Goal: Complete application form: Complete application form

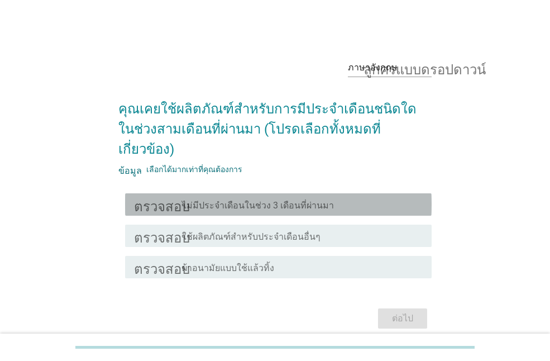
click at [265, 200] on font "ไม่มีประจำเดือนในช่วง 3 เดือนที่ผ่านมา" at bounding box center [258, 205] width 152 height 11
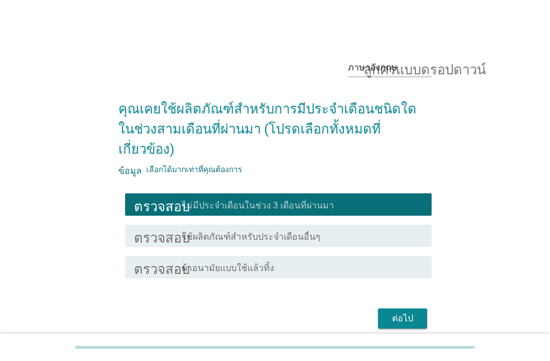
click at [172, 225] on div "ตรวจสอบ โครงร่างกล่องกาเครื่องหมายว่าง ใช้ผลิตภัณฑ์สำหรับประจำเดือนอื่นๆ" at bounding box center [278, 236] width 307 height 22
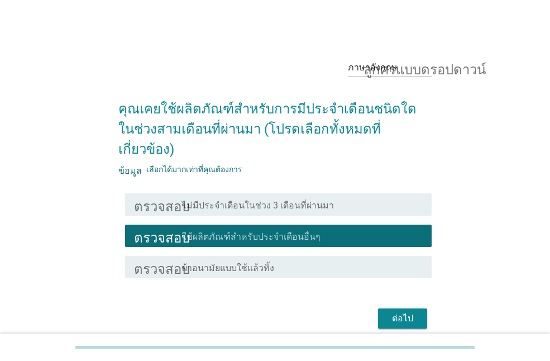
click at [185, 263] on font "ผ้าอนามัยแบบใช้แล้วทิ้ง" at bounding box center [228, 268] width 92 height 11
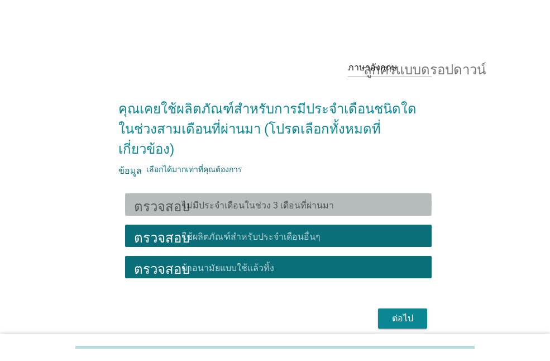
click at [263, 200] on font "ไม่มีประจำเดือนในช่วง 3 เดือนที่ผ่านมา" at bounding box center [258, 205] width 152 height 11
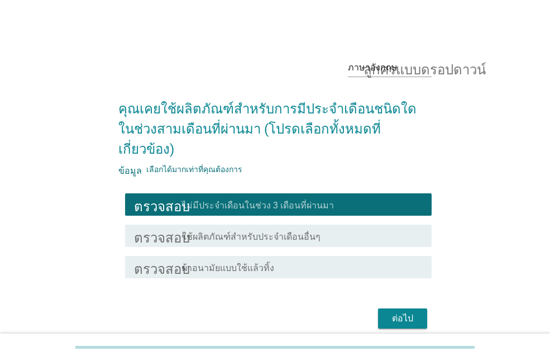
click at [268, 263] on font "ผ้าอนามัยแบบใช้แล้วทิ้ง" at bounding box center [228, 268] width 92 height 11
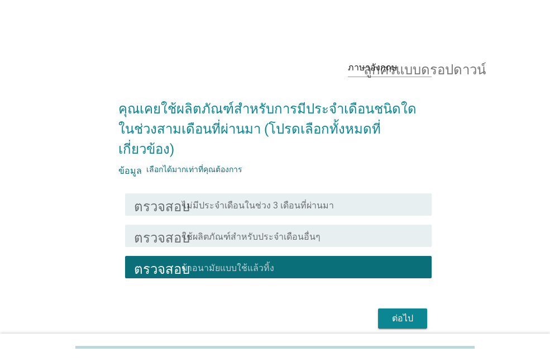
click at [387, 312] on div "ต่อไป" at bounding box center [402, 318] width 31 height 13
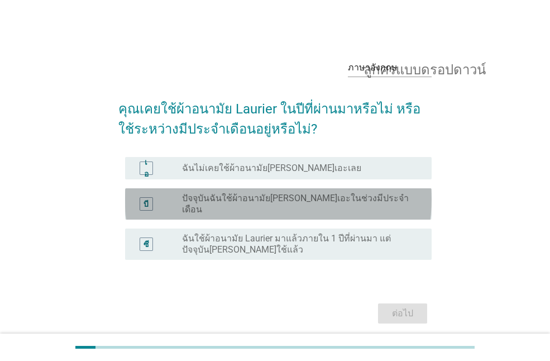
click at [263, 195] on font "ปัจจุบันฉันใช้ผ้าอนามัย[PERSON_NAME]เอะในช่วงมีประจำเดือน" at bounding box center [295, 204] width 227 height 22
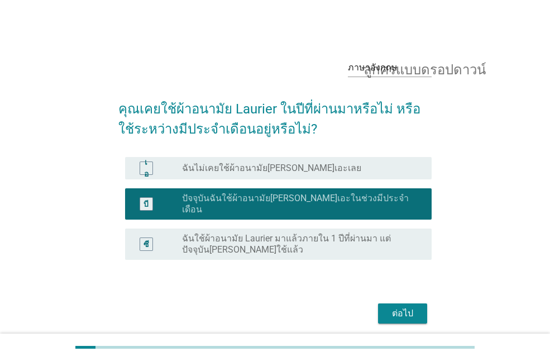
click at [405, 308] on font "ต่อไป" at bounding box center [402, 313] width 21 height 11
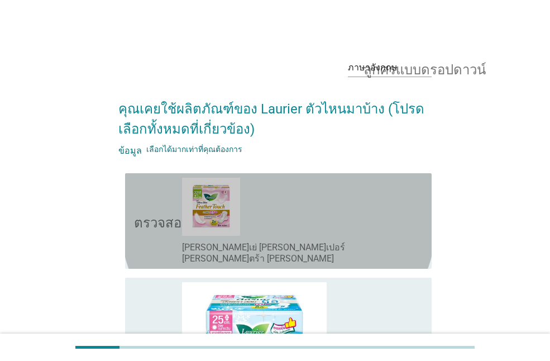
click at [259, 216] on div "โครงร่างกล่องกาเครื่องหมายว่าง [PERSON_NAME]เย่ [PERSON_NAME]เปอร์ [PERSON_NAME…" at bounding box center [302, 221] width 241 height 87
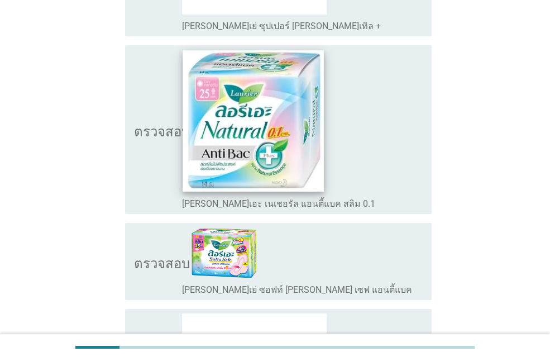
click at [254, 117] on img at bounding box center [253, 120] width 141 height 141
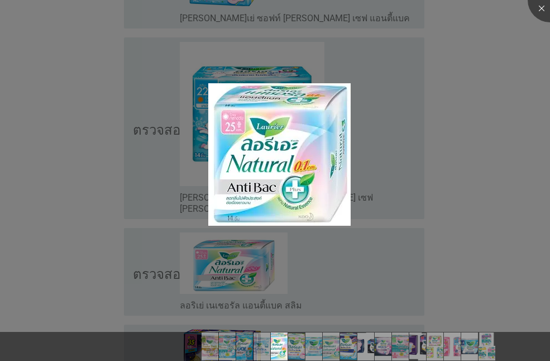
scroll to position [894, 0]
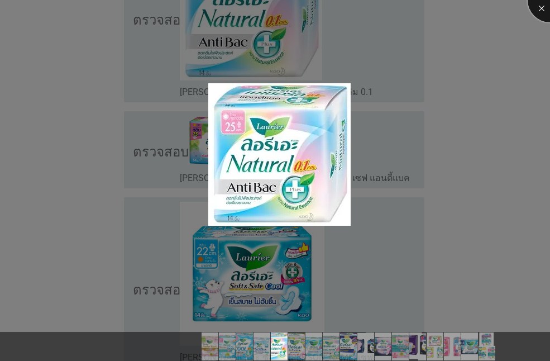
click at [542, 8] on div at bounding box center [550, 0] width 45 height 45
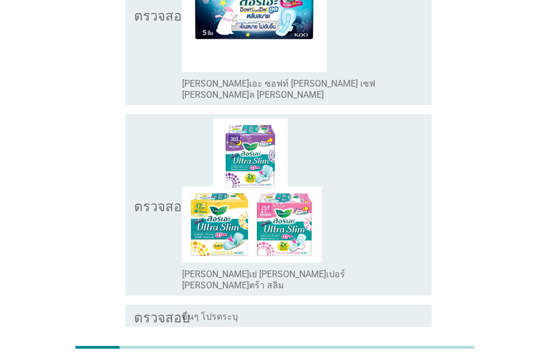
scroll to position [2590, 0]
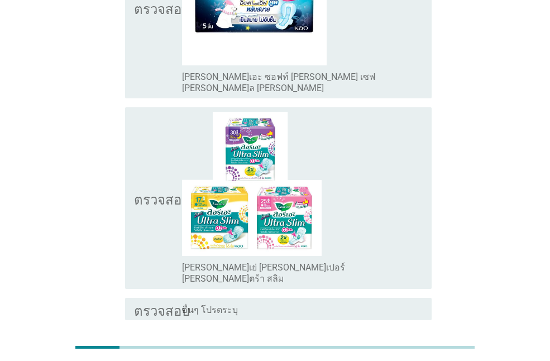
click at [415, 354] on div "ต่อไป" at bounding box center [402, 360] width 31 height 13
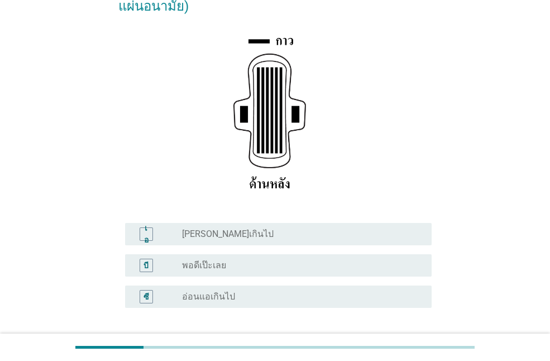
scroll to position [234, 0]
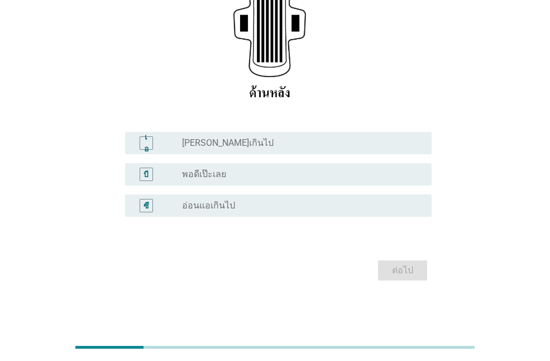
click at [229, 145] on font "[PERSON_NAME]เกินไป" at bounding box center [228, 142] width 92 height 11
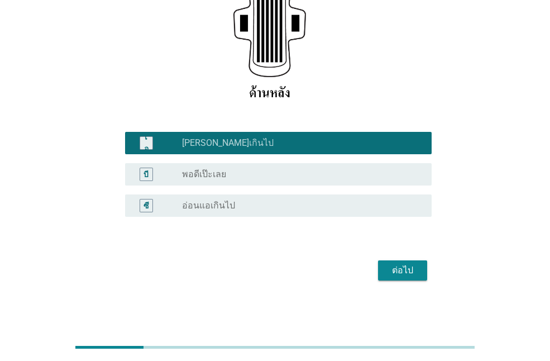
click at [224, 175] on font "พอดีเป๊ะเลย" at bounding box center [204, 174] width 44 height 11
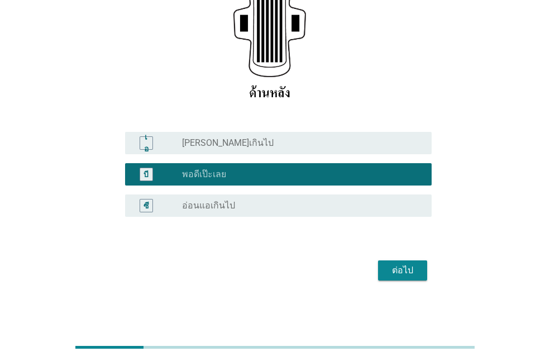
click at [389, 273] on div "ต่อไป" at bounding box center [402, 270] width 31 height 13
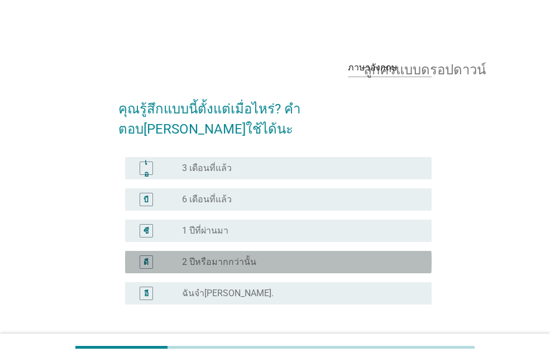
click at [213, 256] on font "2 ปีหรือมากกว่านั้น" at bounding box center [219, 261] width 74 height 11
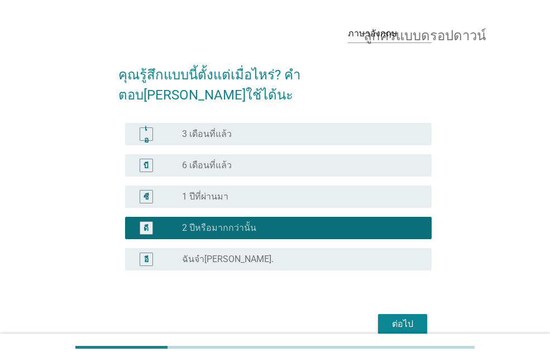
scroll to position [67, 0]
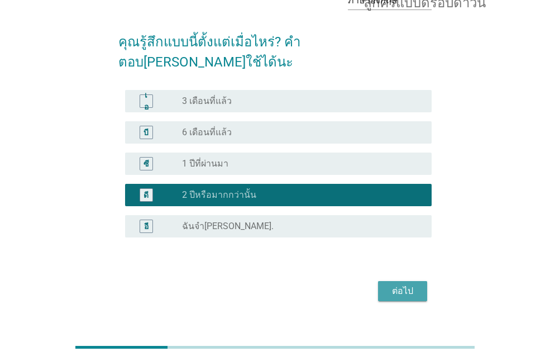
click at [409, 285] on font "ต่อไป" at bounding box center [402, 290] width 21 height 11
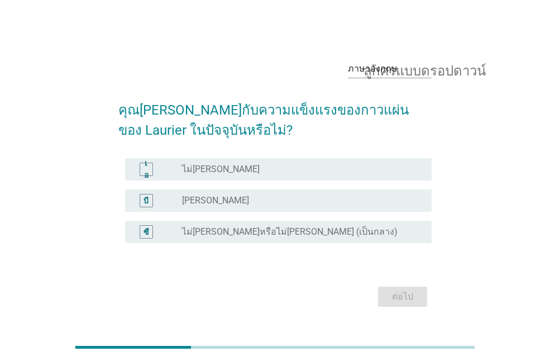
click at [215, 204] on div "ปุ่มวิทยุ[PERSON_NAME]เลือก [PERSON_NAME]" at bounding box center [298, 200] width 232 height 11
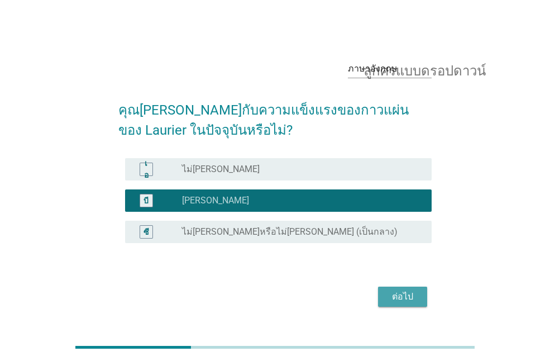
click at [393, 289] on button "ต่อไป" at bounding box center [402, 297] width 49 height 20
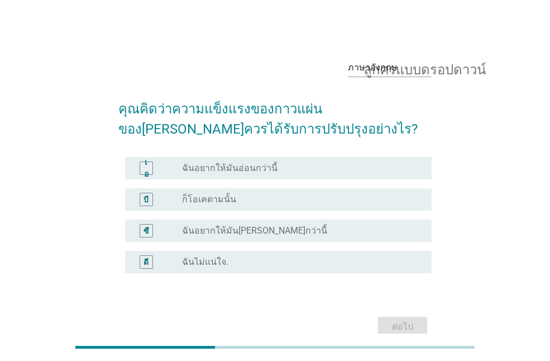
click at [240, 163] on font "ฉันอยากให้มันอ่อนกว่านี้" at bounding box center [230, 168] width 96 height 11
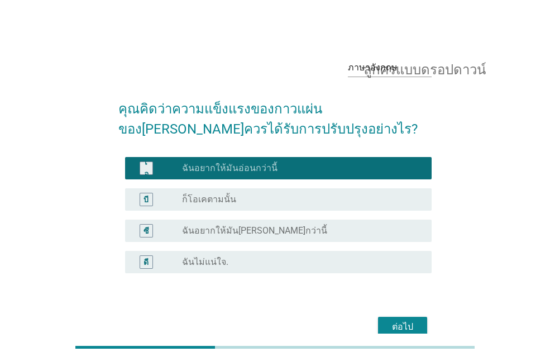
click at [413, 326] on font "ต่อไป" at bounding box center [402, 326] width 21 height 11
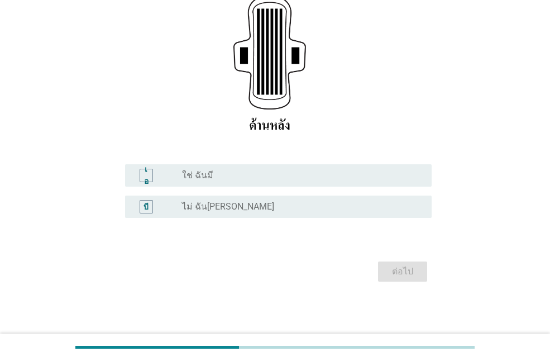
scroll to position [203, 0]
click at [215, 176] on div "ปุ่มวิทยุ[PERSON_NAME]เลือก ใช่ ฉันมี" at bounding box center [298, 174] width 232 height 11
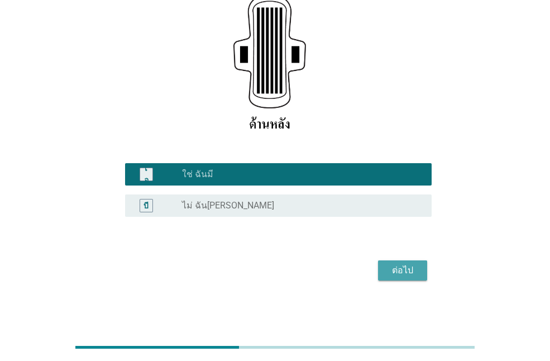
click at [413, 268] on font "ต่อไป" at bounding box center [402, 270] width 21 height 11
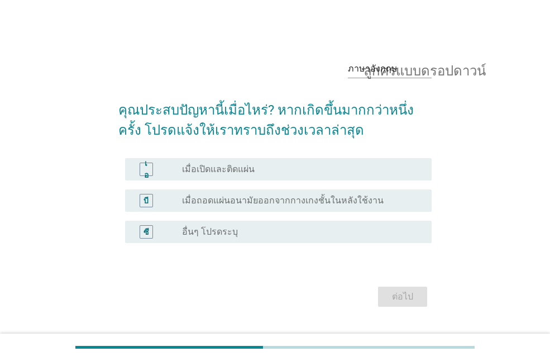
click at [213, 174] on font "เมื่อเปิดและติดแผ่น" at bounding box center [218, 169] width 73 height 11
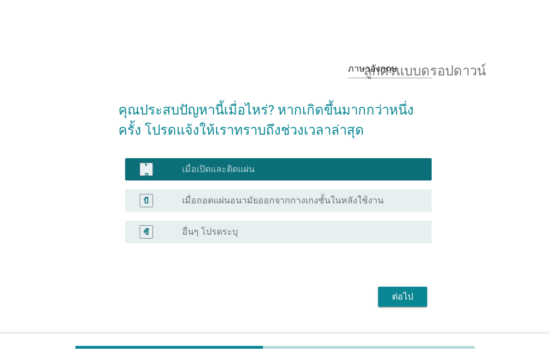
click at [329, 206] on font "เมื่อถอดแผ่นอนามัยออกจากกางเกงชั้นในหลังใช้งาน" at bounding box center [283, 200] width 202 height 11
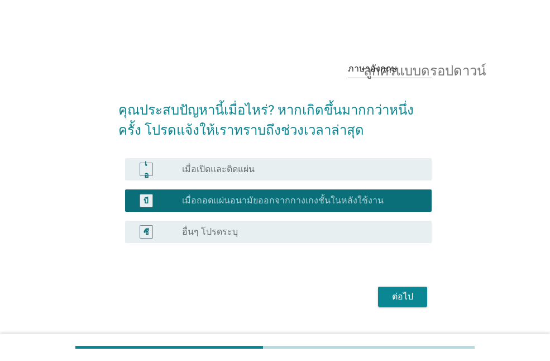
click at [404, 299] on font "ต่อไป" at bounding box center [402, 296] width 21 height 11
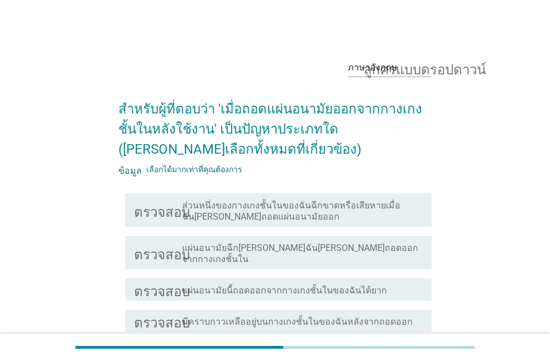
click at [230, 213] on font "ส่วนหนึ่งของกางเกงชั้นในของฉันฉีกขาดหรือเสียหายเมื่อฉัน[PERSON_NAME]ถอดแผ่นอนาม…" at bounding box center [291, 211] width 218 height 22
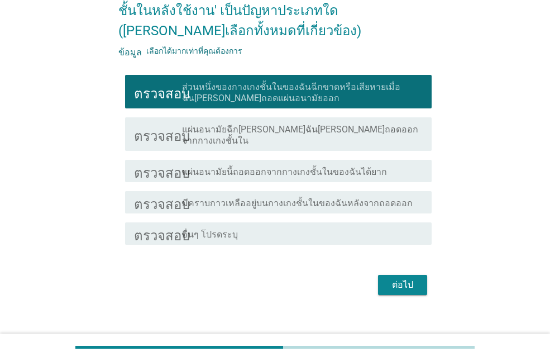
scroll to position [121, 0]
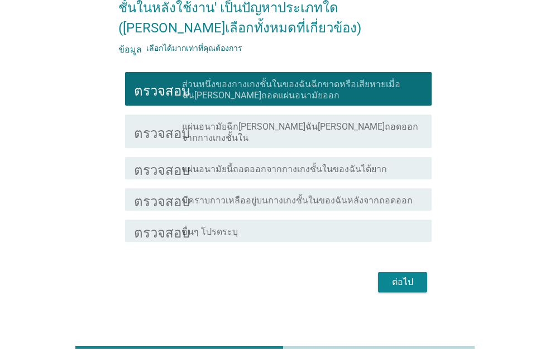
click at [226, 126] on font "แผ่นอนามัยฉีก[PERSON_NAME]ฉัน[PERSON_NAME]ถอดออกจากกางเกงชั้นใน" at bounding box center [300, 132] width 236 height 22
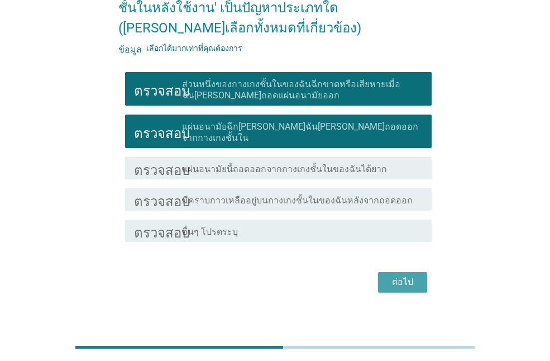
click at [401, 277] on font "ต่อไป" at bounding box center [402, 282] width 21 height 11
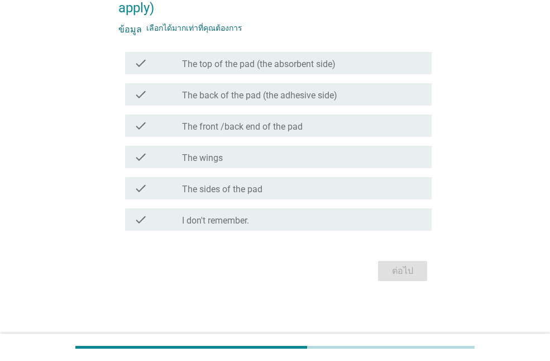
scroll to position [0, 0]
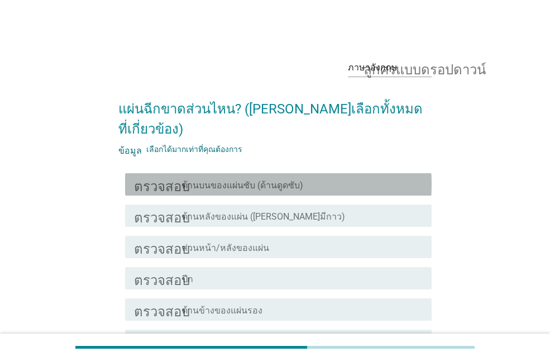
click at [251, 180] on font "ด้านบนของแผ่นซับ (ด้านดูดซับ)" at bounding box center [242, 185] width 121 height 11
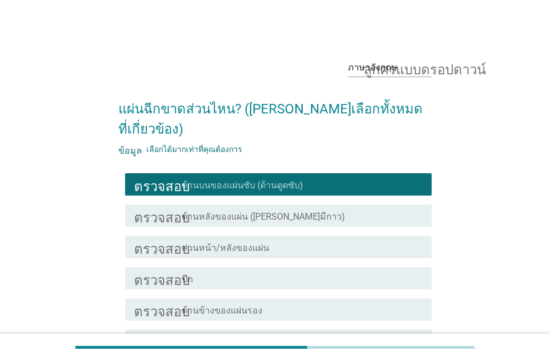
click at [250, 236] on div "ตรวจสอบ โครงร่างกล่องกาเครื่องหมายว่าง ส่วนหน้า/หลังของแผ่น" at bounding box center [278, 247] width 307 height 22
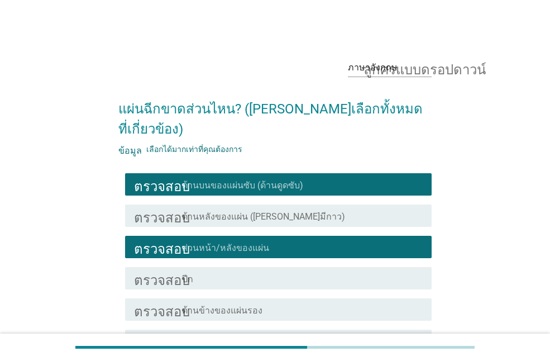
click at [251, 211] on font "ด้านหลังของแผ่น ([PERSON_NAME]มีกาว)" at bounding box center [263, 216] width 163 height 11
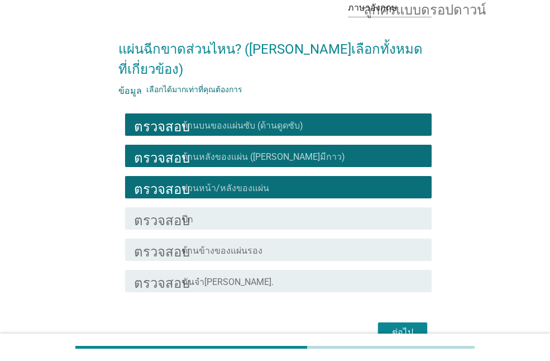
scroll to position [101, 0]
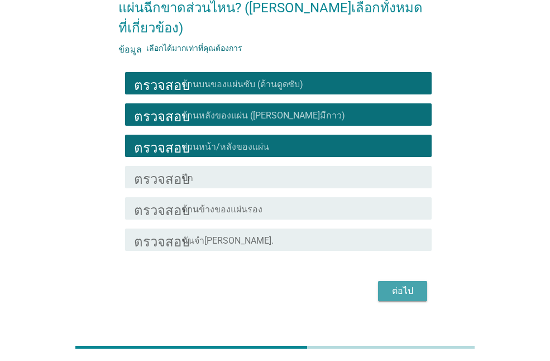
click at [417, 284] on div "ต่อไป" at bounding box center [402, 290] width 31 height 13
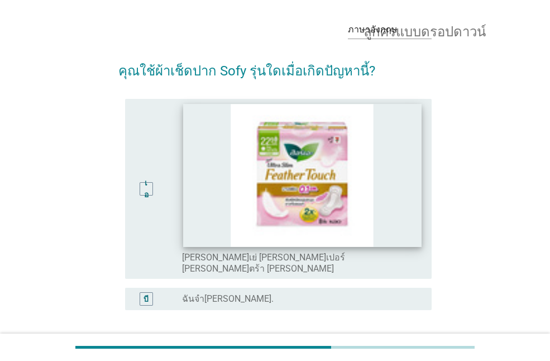
scroll to position [56, 0]
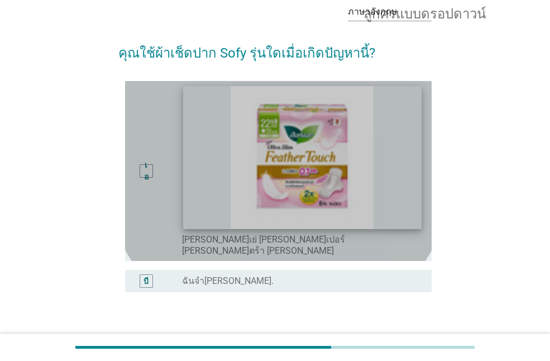
click at [291, 177] on img at bounding box center [302, 157] width 238 height 143
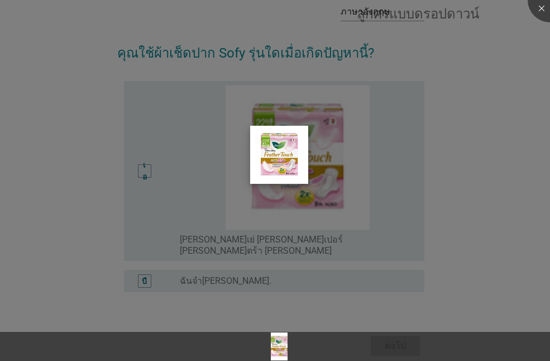
click at [281, 146] on img at bounding box center [279, 155] width 58 height 58
click at [539, 8] on div at bounding box center [550, 0] width 45 height 45
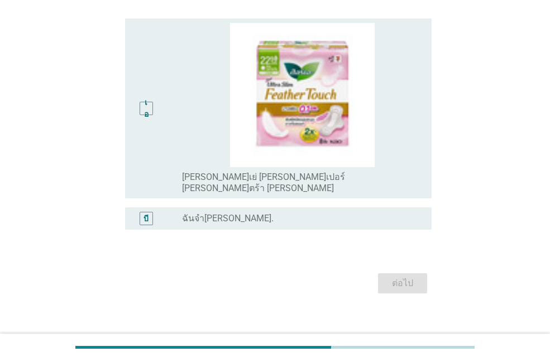
scroll to position [120, 0]
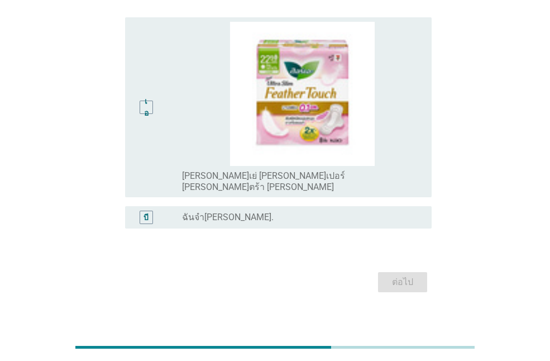
click at [225, 212] on font "ฉันจำ[PERSON_NAME]." at bounding box center [228, 217] width 92 height 11
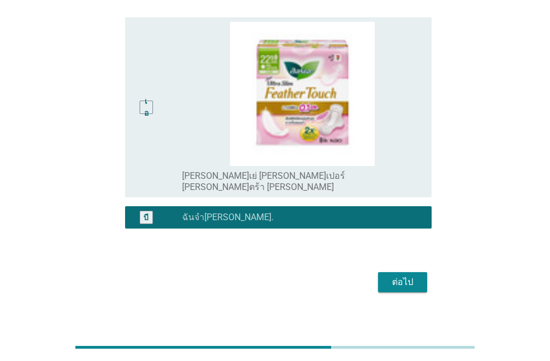
click at [144, 100] on div "เอ" at bounding box center [146, 107] width 6 height 23
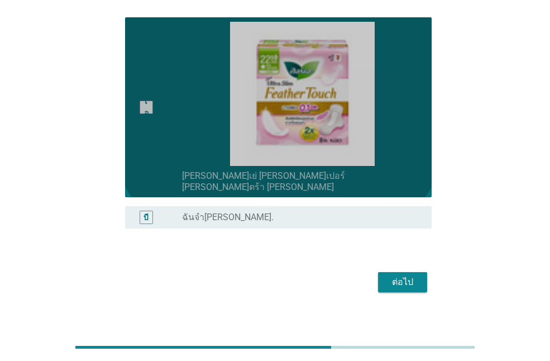
click at [145, 98] on font "เอ" at bounding box center [146, 107] width 4 height 21
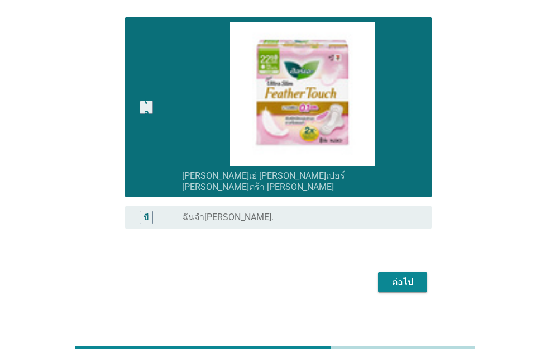
click at [402, 277] on font "ต่อไป" at bounding box center [402, 282] width 21 height 11
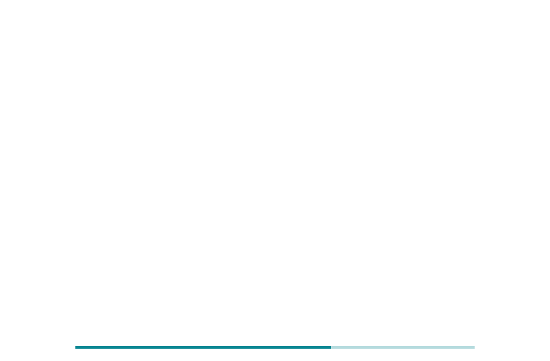
scroll to position [0, 0]
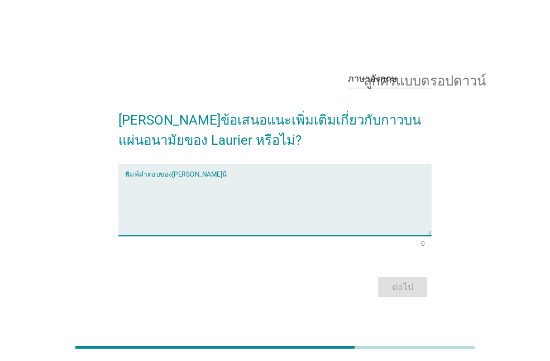
click at [213, 195] on textarea "พิมพ์คำตอบของคุณที่นี่" at bounding box center [278, 206] width 307 height 59
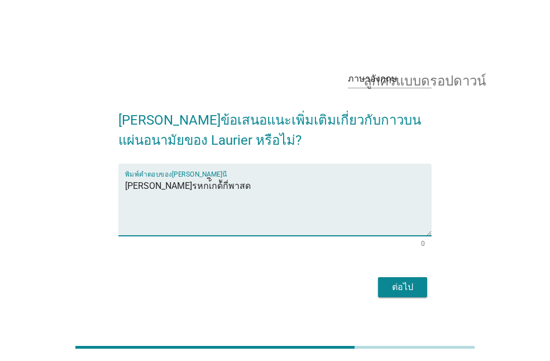
type textarea "[PERSON_NAME]รหกเ้ิกด้ักี่พาสด"
click at [410, 290] on font "ต่อไป" at bounding box center [402, 287] width 21 height 11
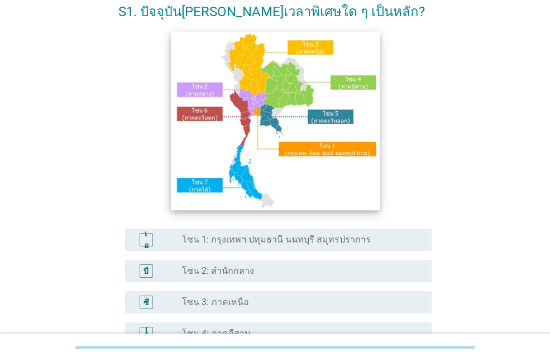
scroll to position [112, 0]
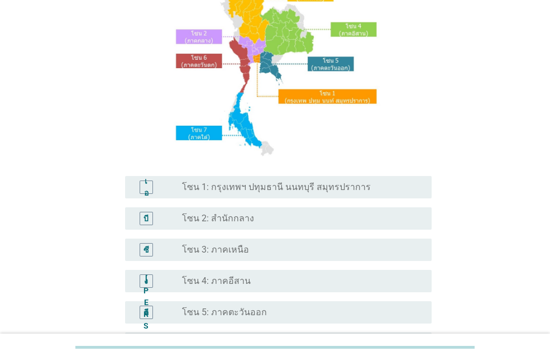
click at [248, 225] on div "ปุ่มวิทยุไม่ได้เลือก โซน 2: สำนักกลาง" at bounding box center [302, 218] width 241 height 13
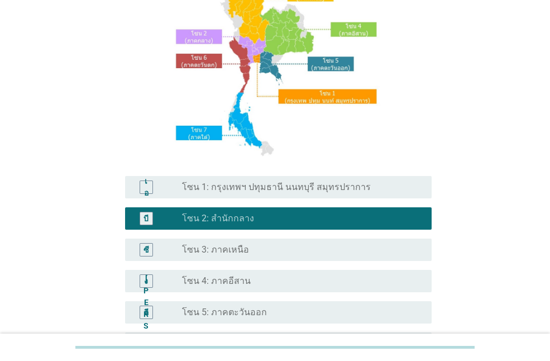
scroll to position [281, 0]
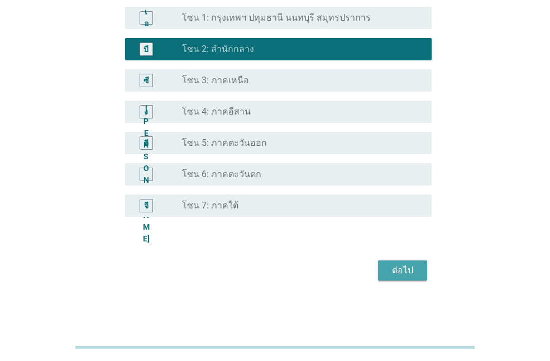
click at [423, 275] on button "ต่อไป" at bounding box center [402, 270] width 49 height 20
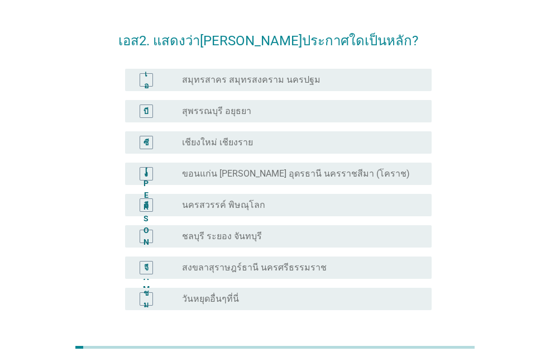
scroll to position [0, 0]
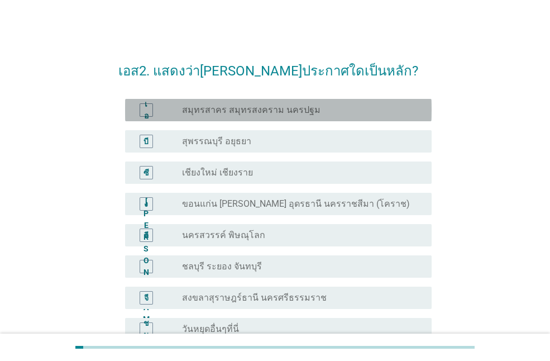
click at [271, 102] on div "เอ ปุ่มวิทยุไม่ได้เลือก สมุทรสาคร สมุทรสงคราม นครปฐม" at bounding box center [278, 110] width 307 height 22
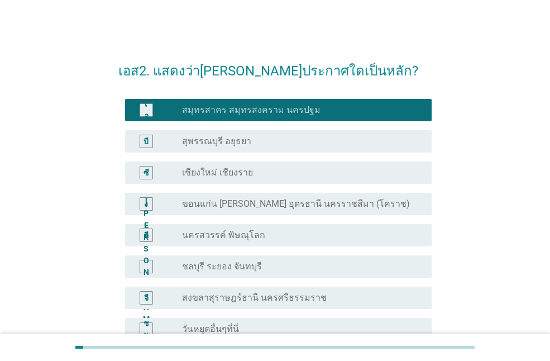
click at [252, 174] on div "ปุ่มวิทยุไม่ได้เลือก เชียงใหม่ เชียงราย" at bounding box center [298, 172] width 232 height 11
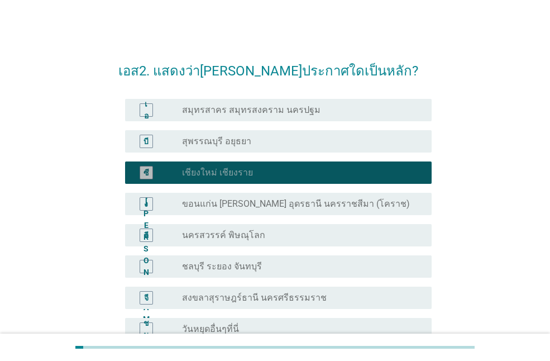
click at [231, 249] on div "อี ปุ่มวิทยุไม่ได้เลือก นครสวรรค์ พิษณุโลก" at bounding box center [274, 235] width 313 height 31
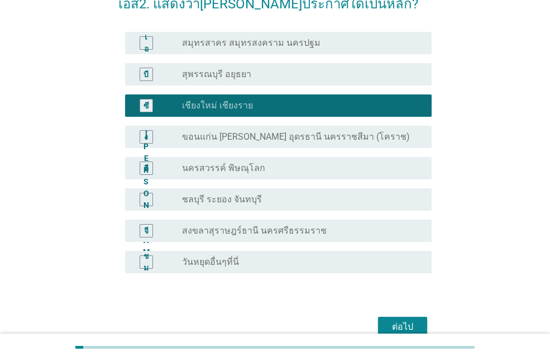
click at [246, 169] on font "นครสวรรค์ พิษณุโลก" at bounding box center [223, 168] width 83 height 11
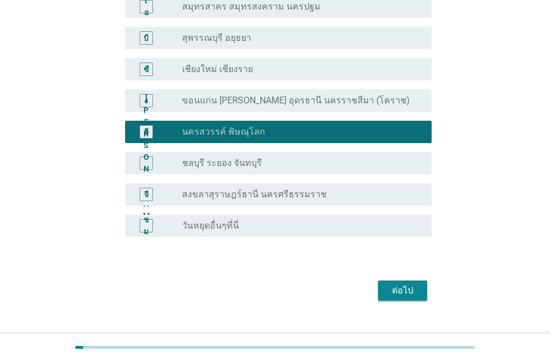
scroll to position [123, 0]
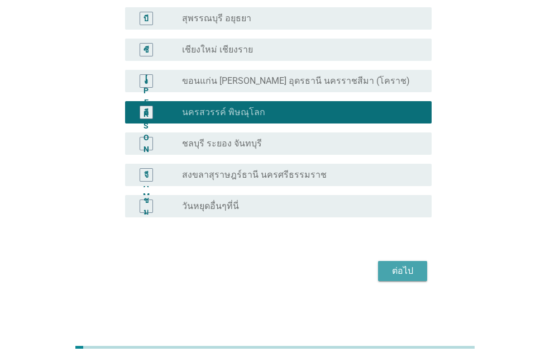
click at [397, 278] on button "ต่อไป" at bounding box center [402, 271] width 49 height 20
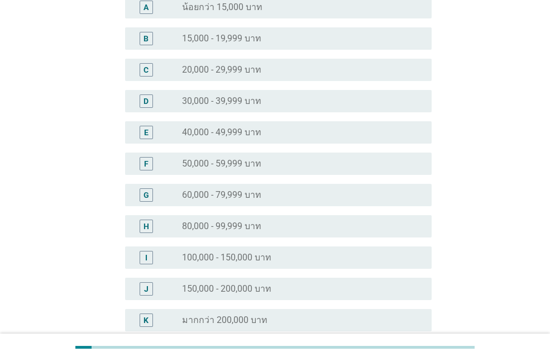
scroll to position [0, 0]
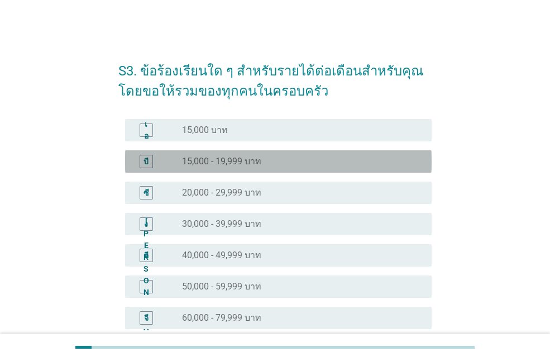
click at [255, 158] on font "15,000 - 19,999 บาท" at bounding box center [221, 161] width 79 height 11
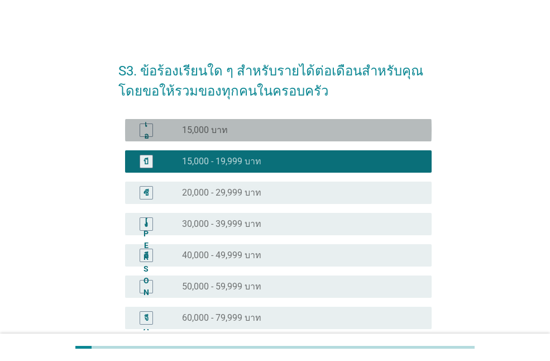
click at [283, 130] on div "ปุ่มวิทยุไม่ได้เลือก 15,000 บาท" at bounding box center [298, 130] width 232 height 11
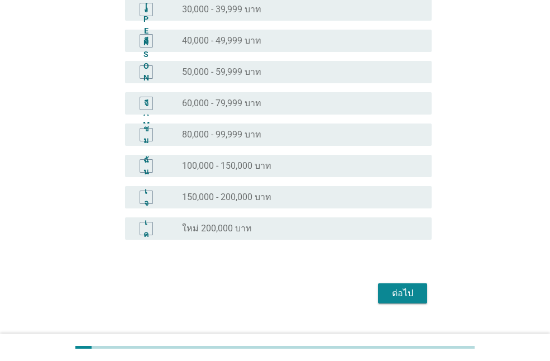
scroll to position [223, 0]
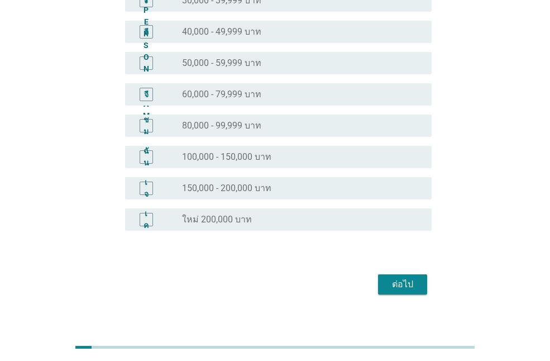
click at [407, 288] on font "ต่อไป" at bounding box center [402, 284] width 21 height 11
